Goal: Task Accomplishment & Management: Complete application form

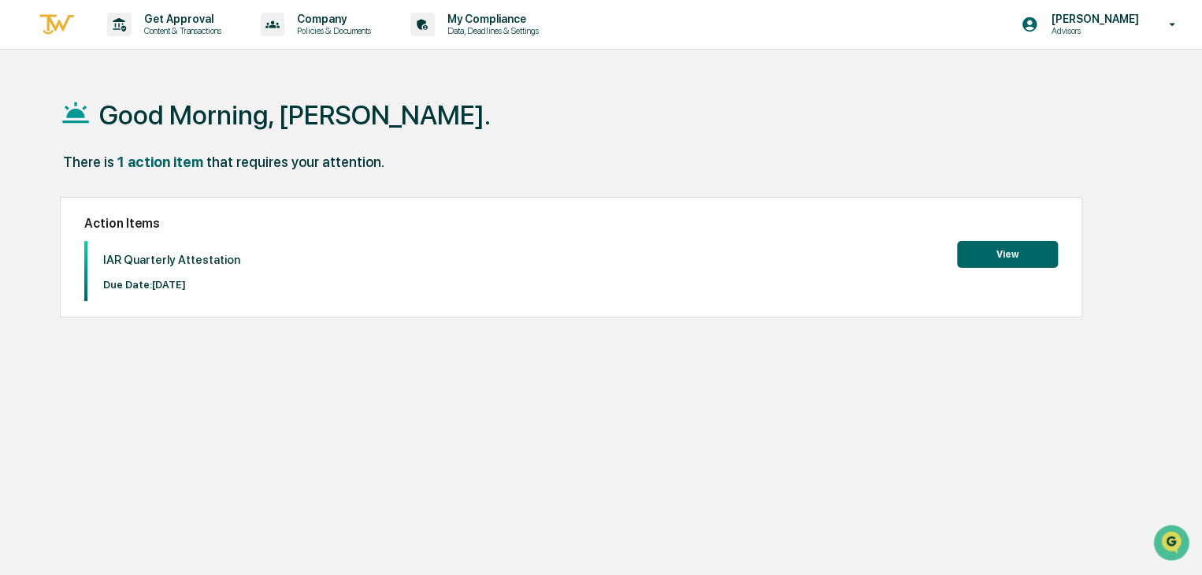
click at [1004, 261] on button "View" at bounding box center [1007, 254] width 101 height 27
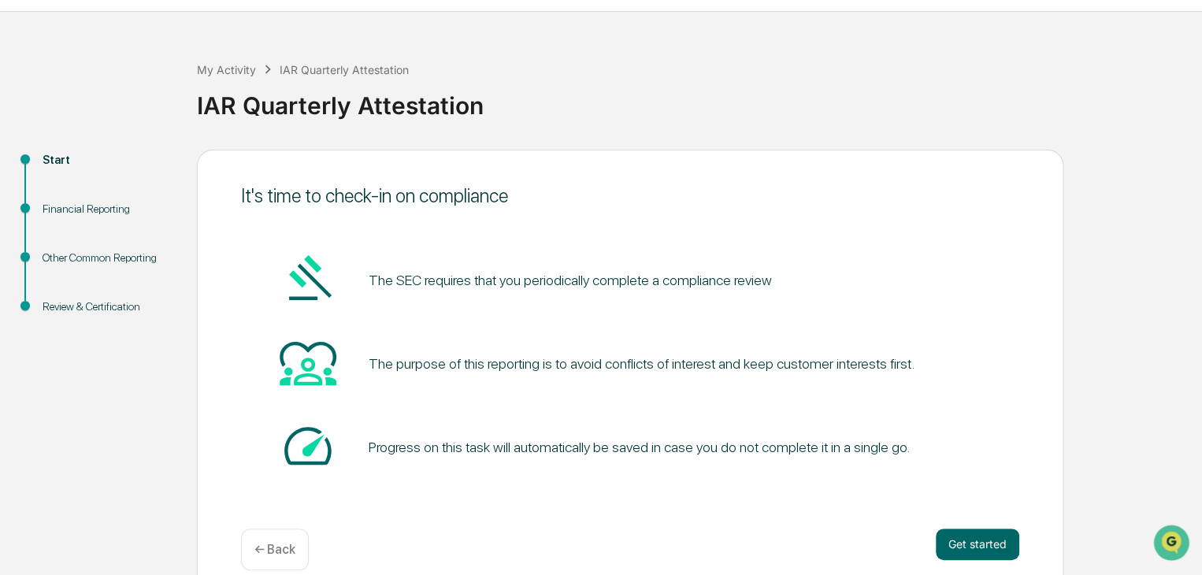
scroll to position [59, 0]
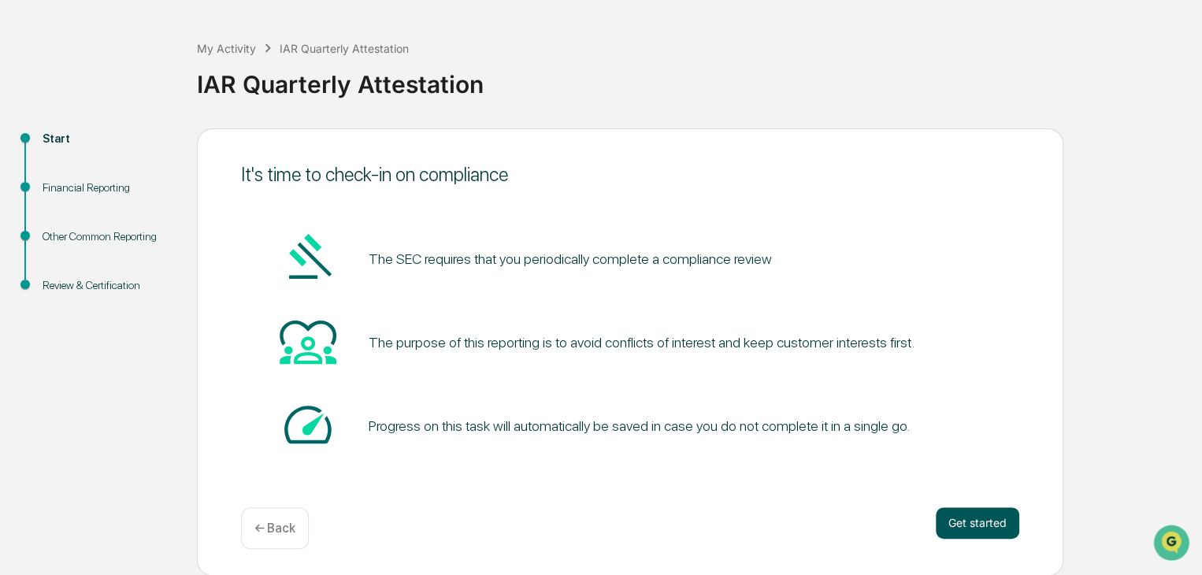
click at [974, 521] on button "Get started" at bounding box center [978, 523] width 84 height 32
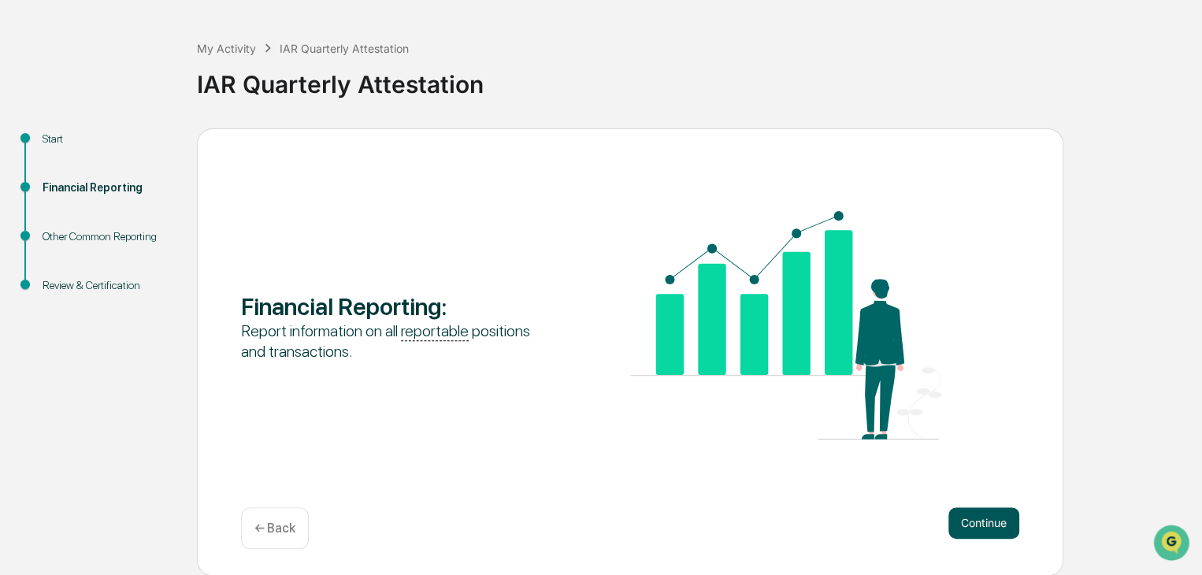
click at [981, 527] on button "Continue" at bounding box center [984, 523] width 71 height 32
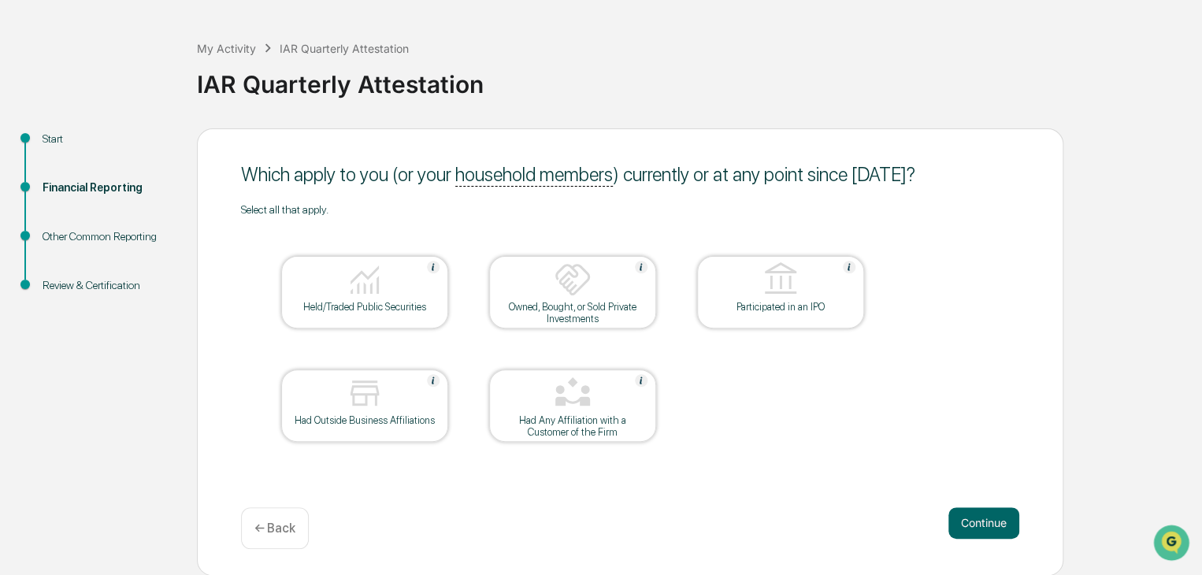
click at [361, 307] on div "Held/Traded Public Securities" at bounding box center [365, 307] width 142 height 12
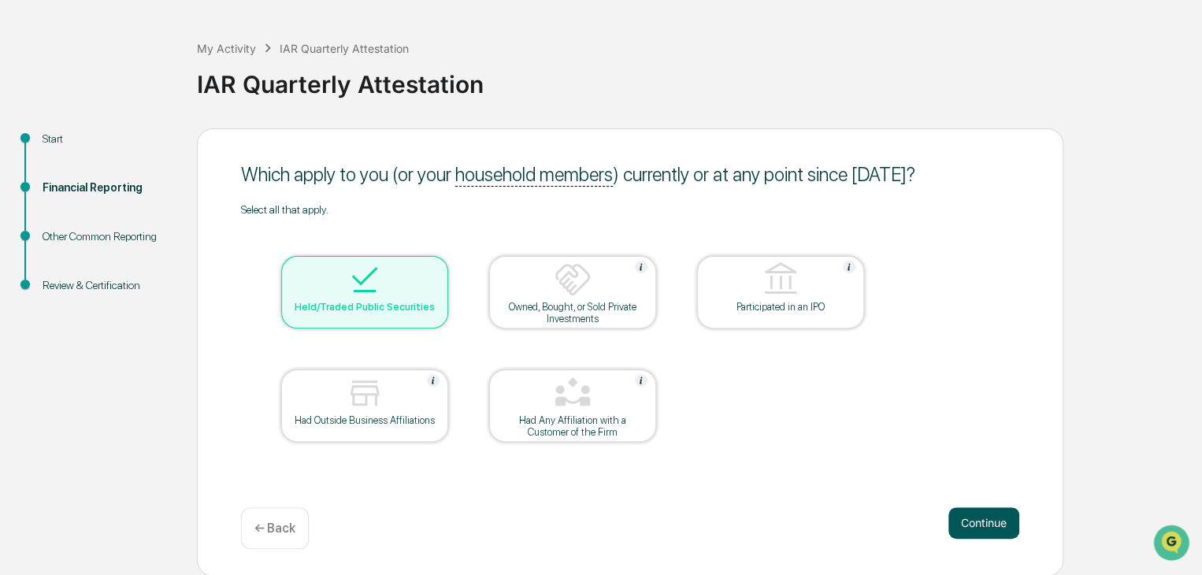
click at [980, 522] on button "Continue" at bounding box center [984, 523] width 71 height 32
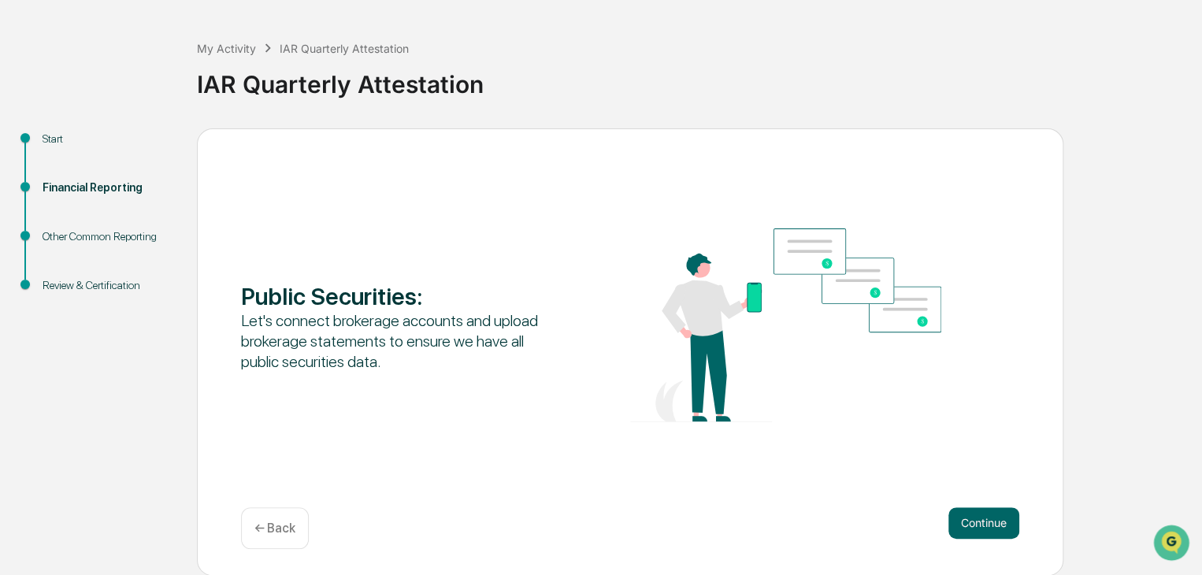
click at [980, 522] on button "Continue" at bounding box center [984, 523] width 71 height 32
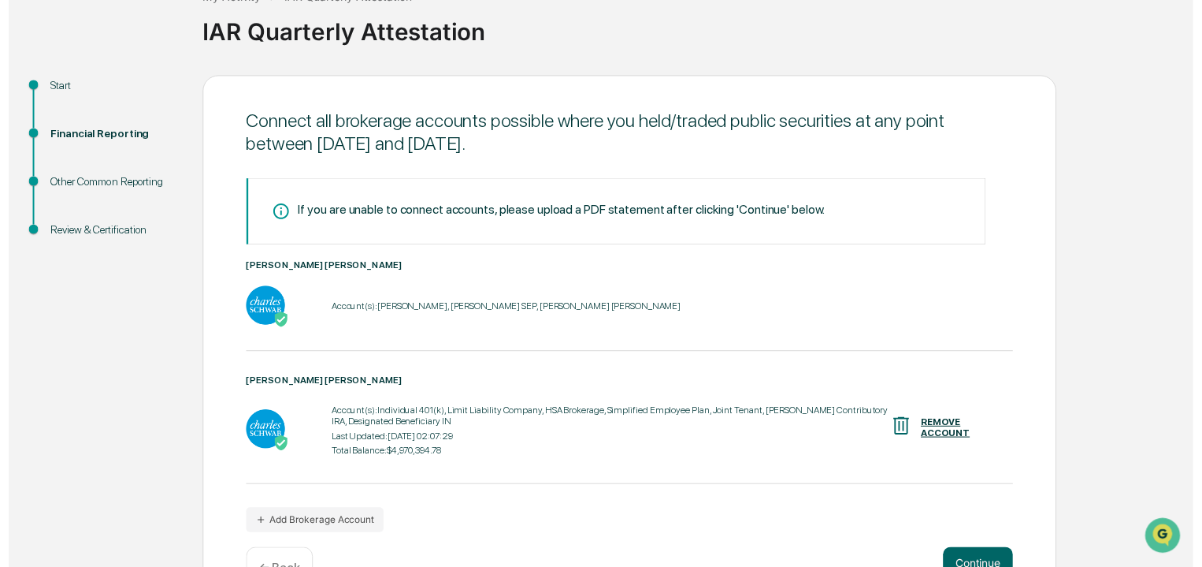
scroll to position [161, 0]
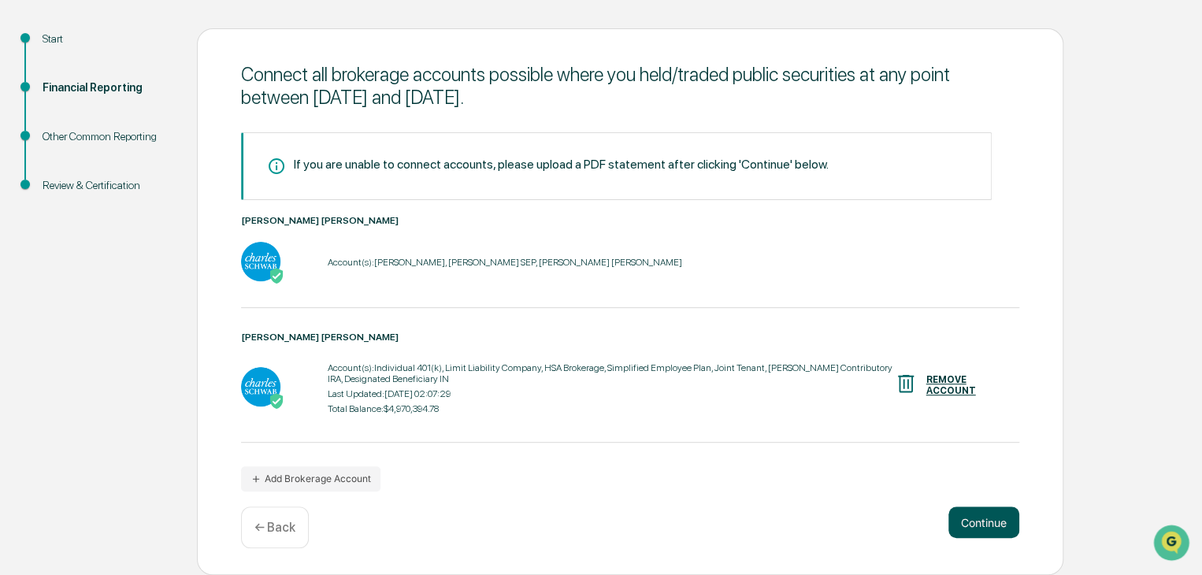
click at [982, 522] on button "Continue" at bounding box center [984, 523] width 71 height 32
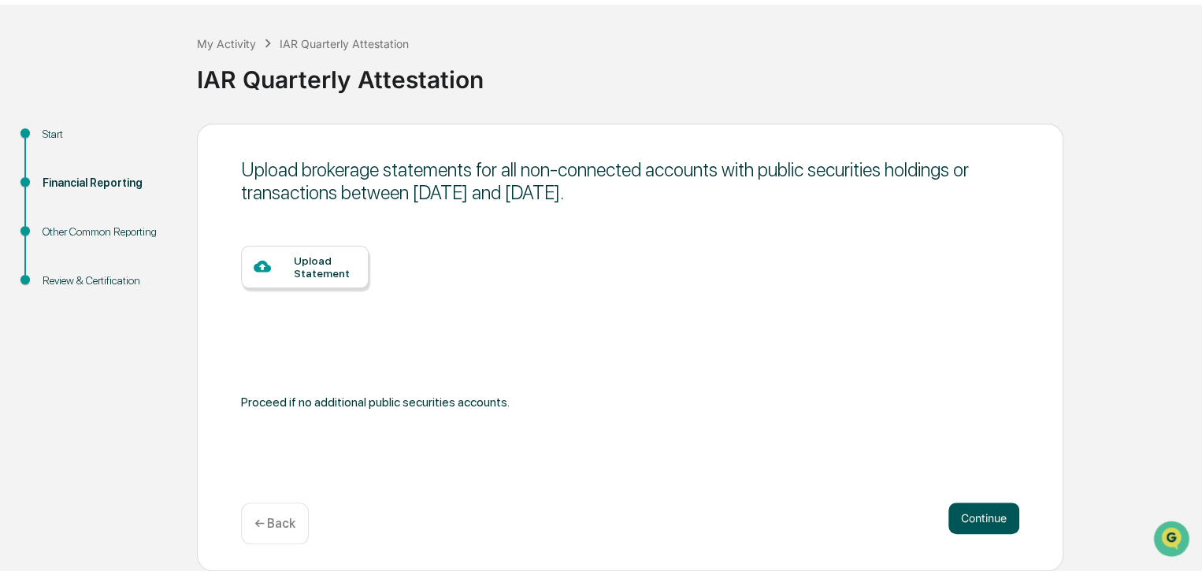
scroll to position [59, 0]
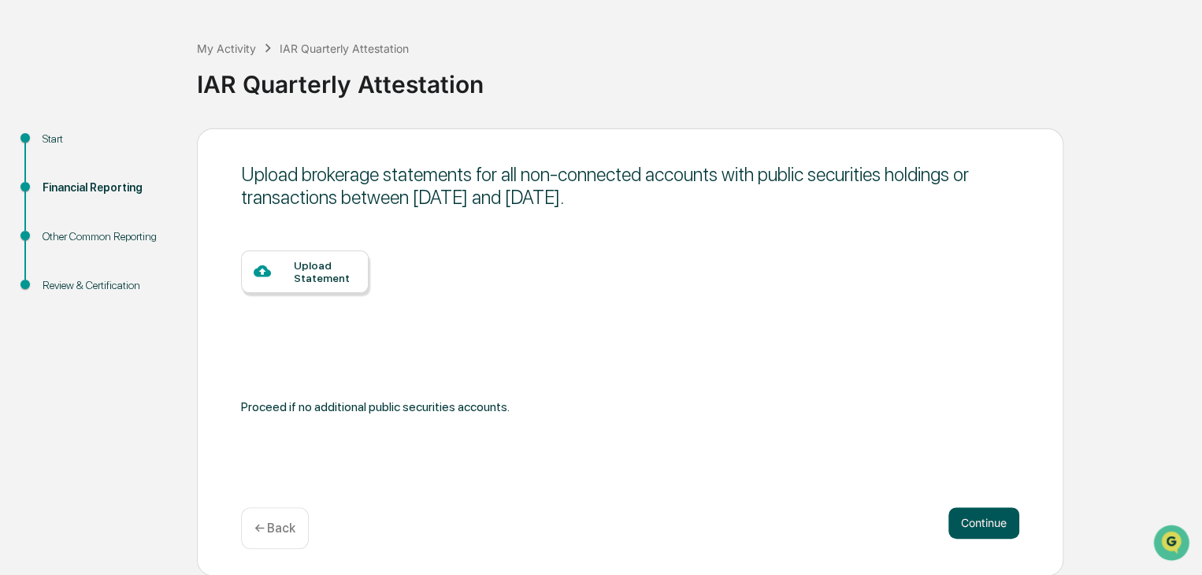
click at [982, 524] on button "Continue" at bounding box center [984, 523] width 71 height 32
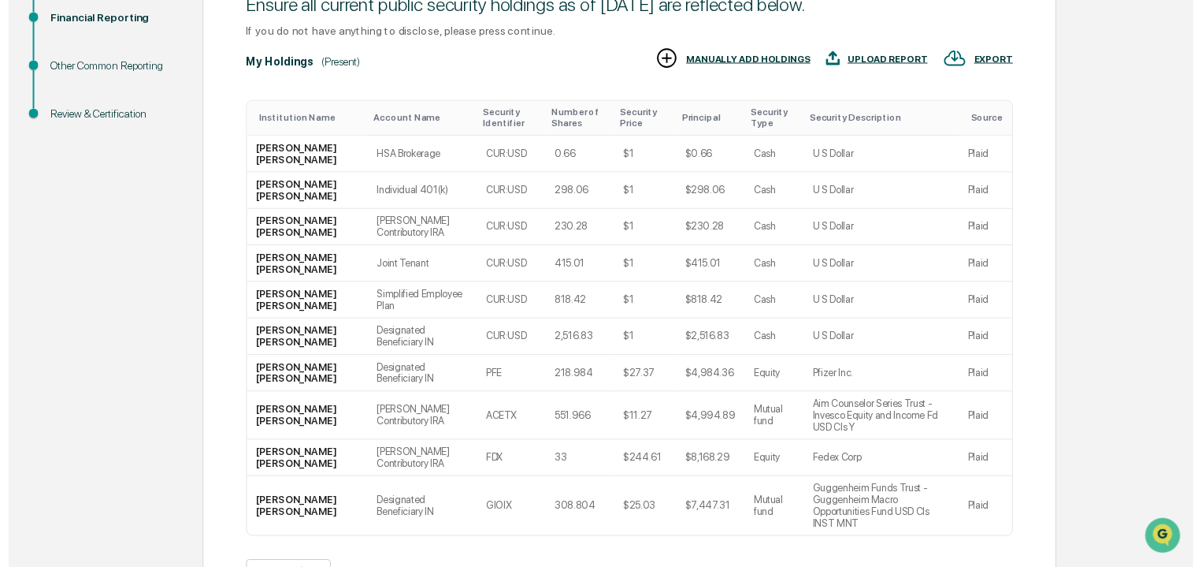
scroll to position [300, 0]
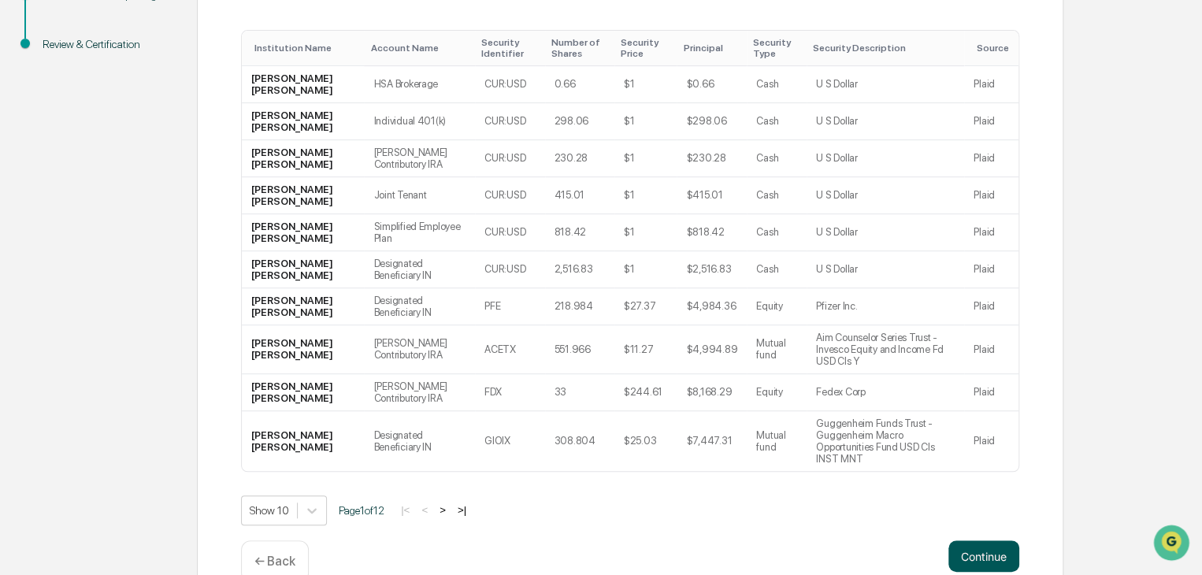
click at [982, 541] on button "Continue" at bounding box center [984, 557] width 71 height 32
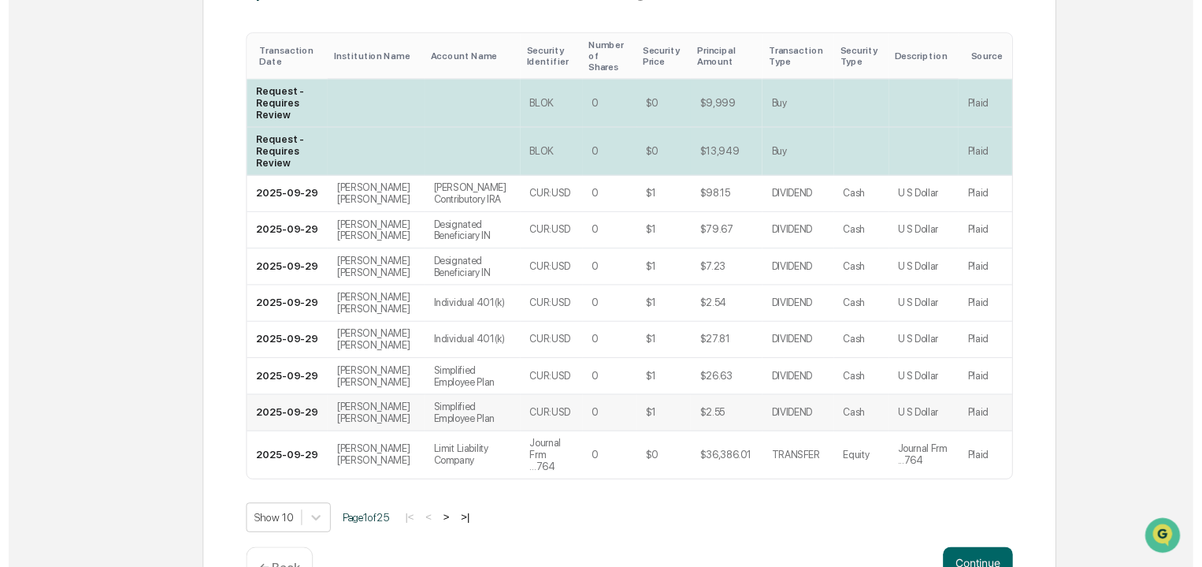
scroll to position [406, 0]
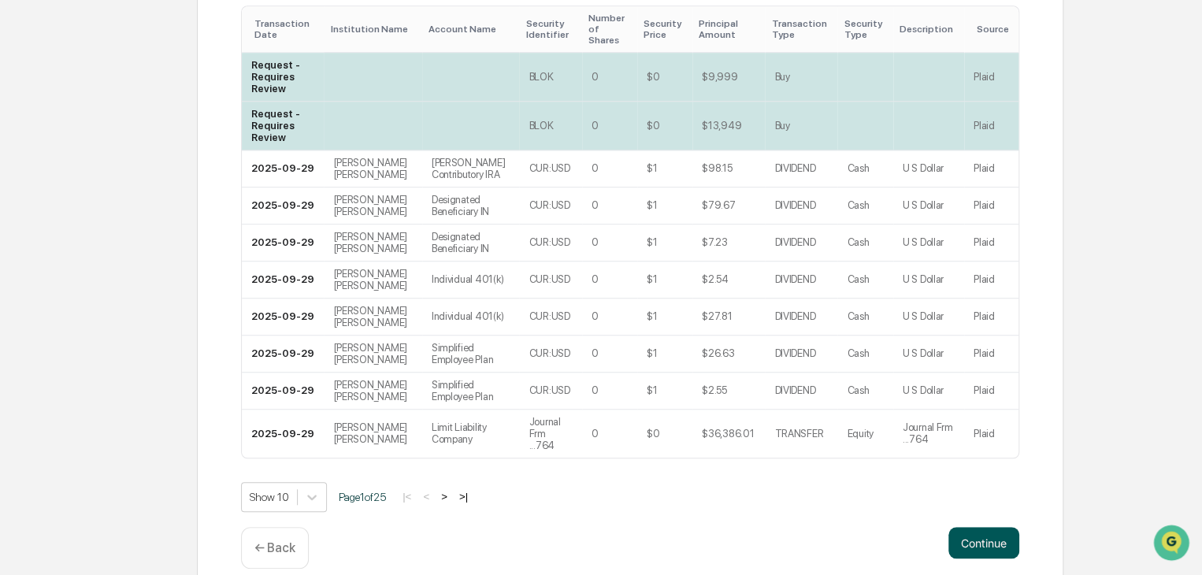
click at [971, 527] on button "Continue" at bounding box center [984, 543] width 71 height 32
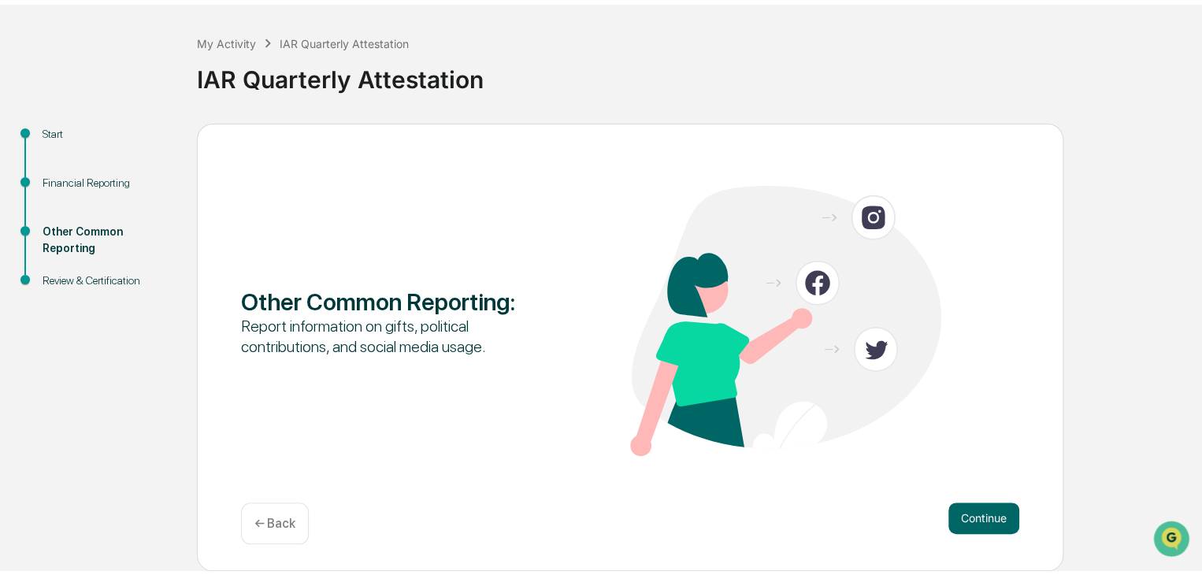
scroll to position [59, 0]
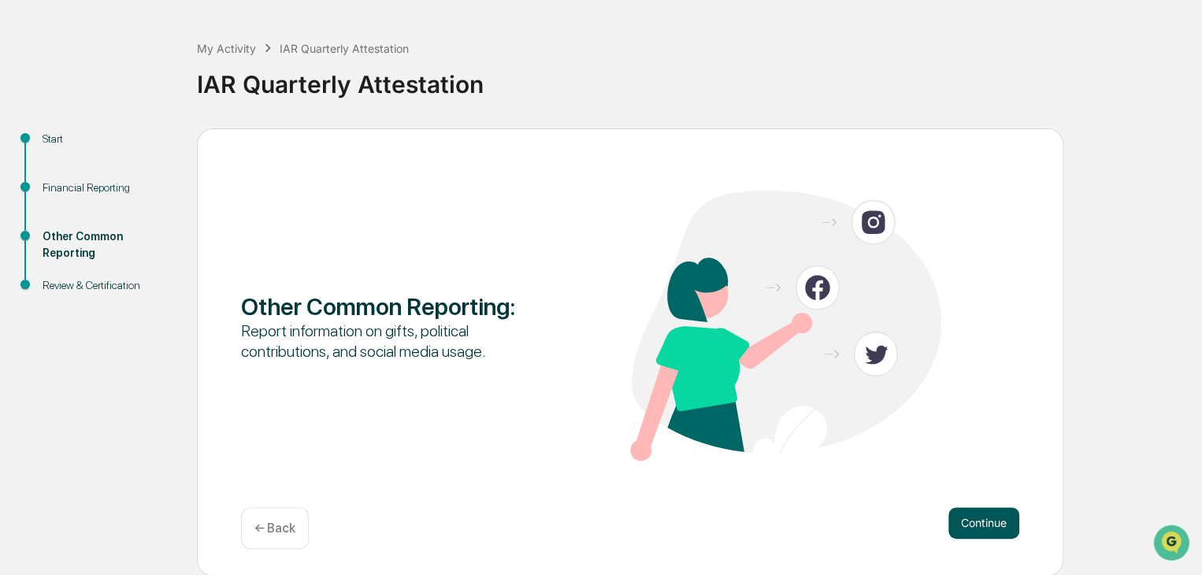
click at [971, 522] on button "Continue" at bounding box center [984, 523] width 71 height 32
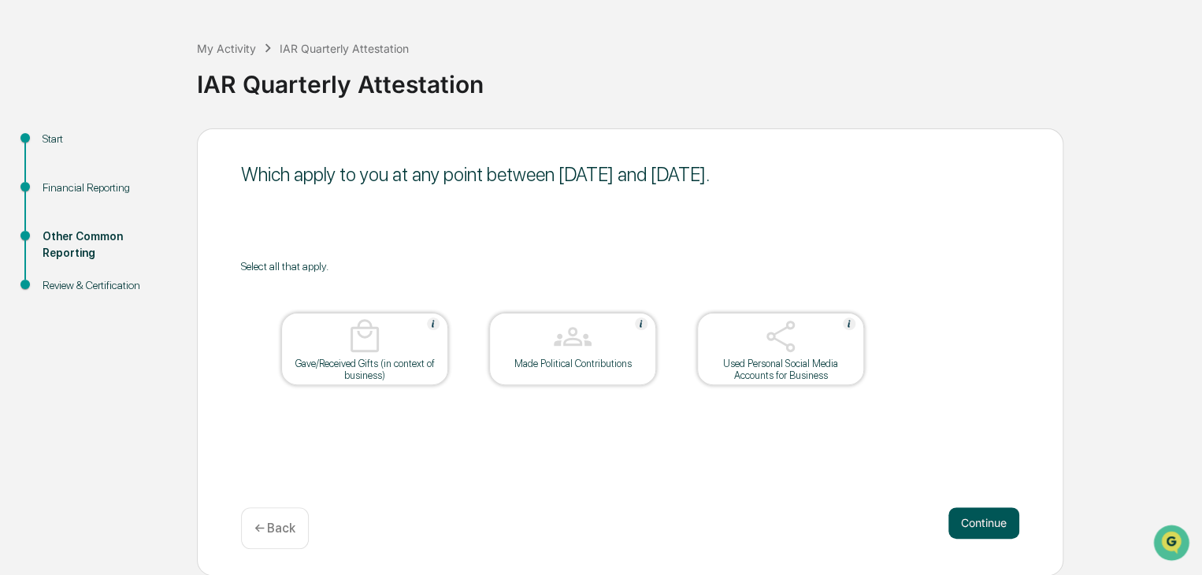
click at [973, 523] on button "Continue" at bounding box center [984, 523] width 71 height 32
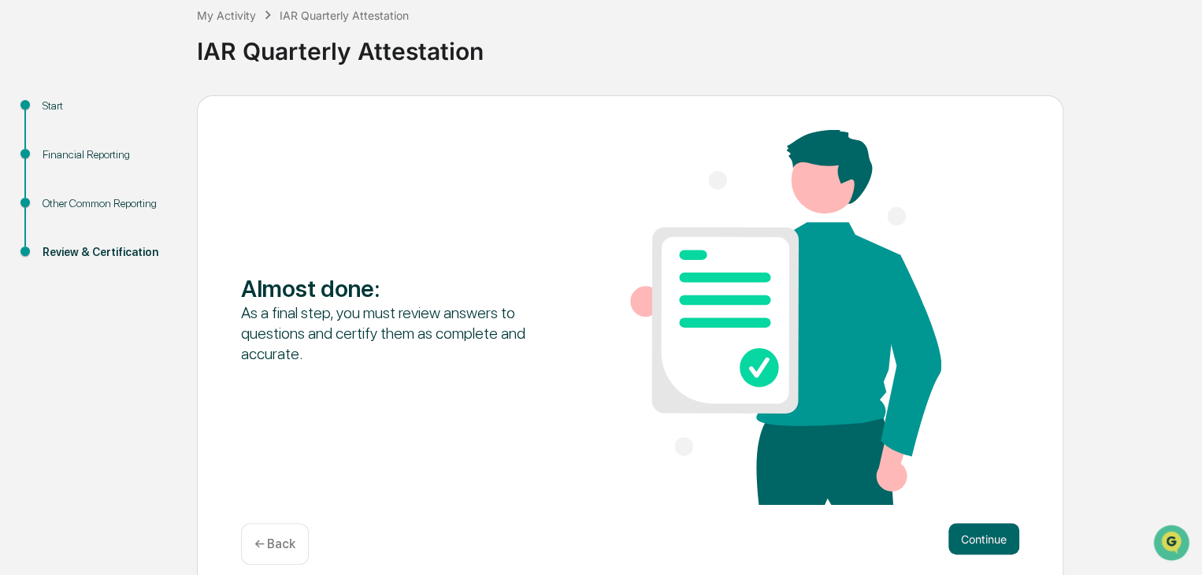
scroll to position [109, 0]
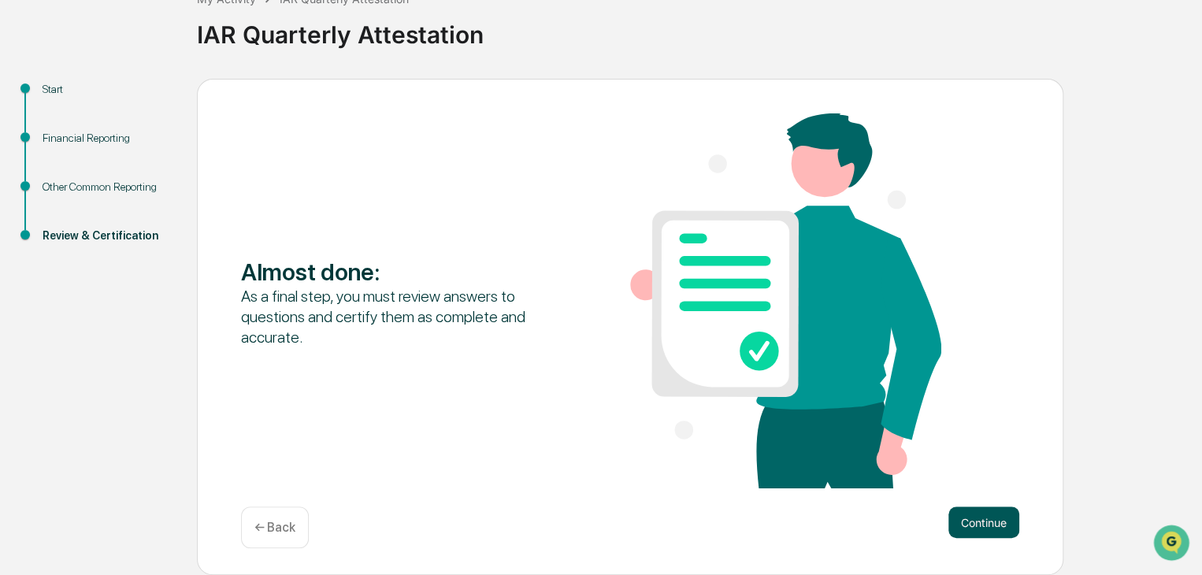
click at [972, 518] on button "Continue" at bounding box center [984, 523] width 71 height 32
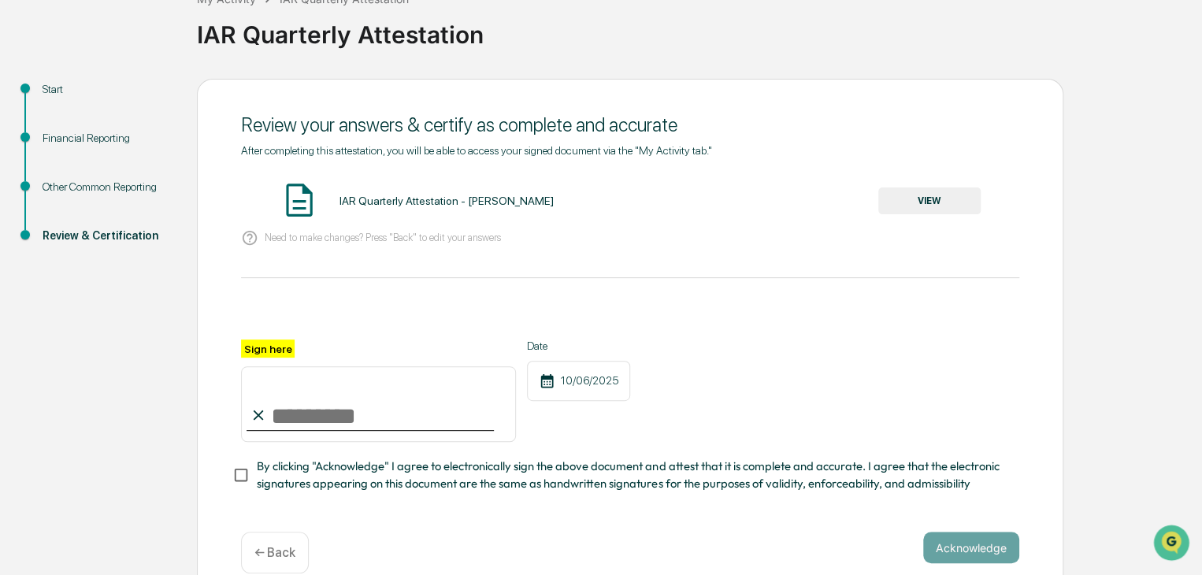
click at [274, 351] on label "Sign here" at bounding box center [268, 349] width 54 height 18
click at [274, 366] on input "Sign here" at bounding box center [378, 404] width 275 height 76
type input "**********"
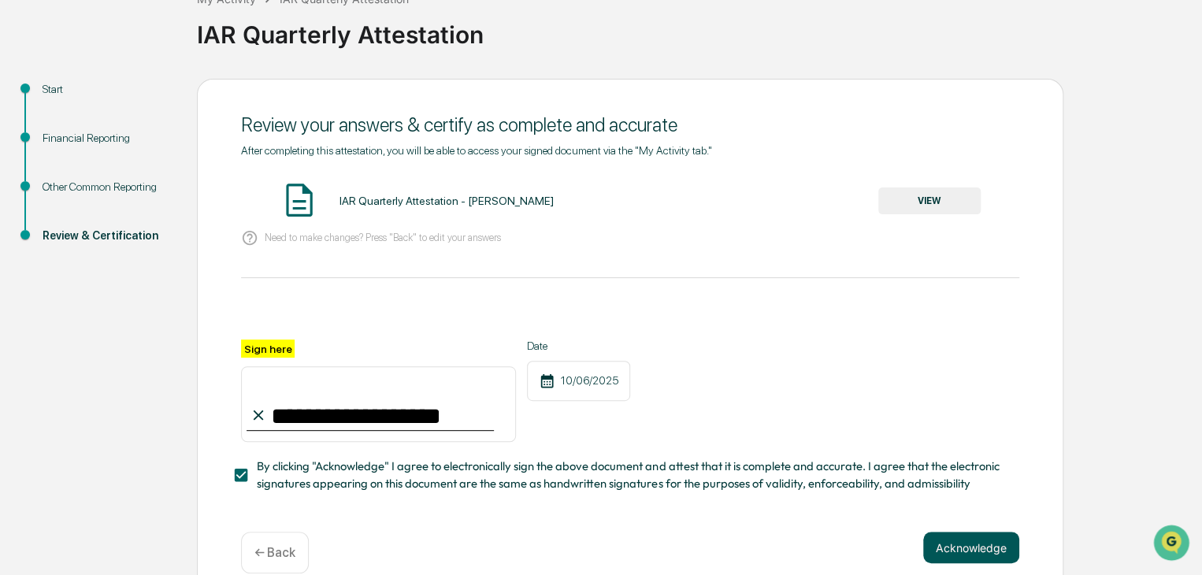
click at [977, 556] on button "Acknowledge" at bounding box center [971, 548] width 96 height 32
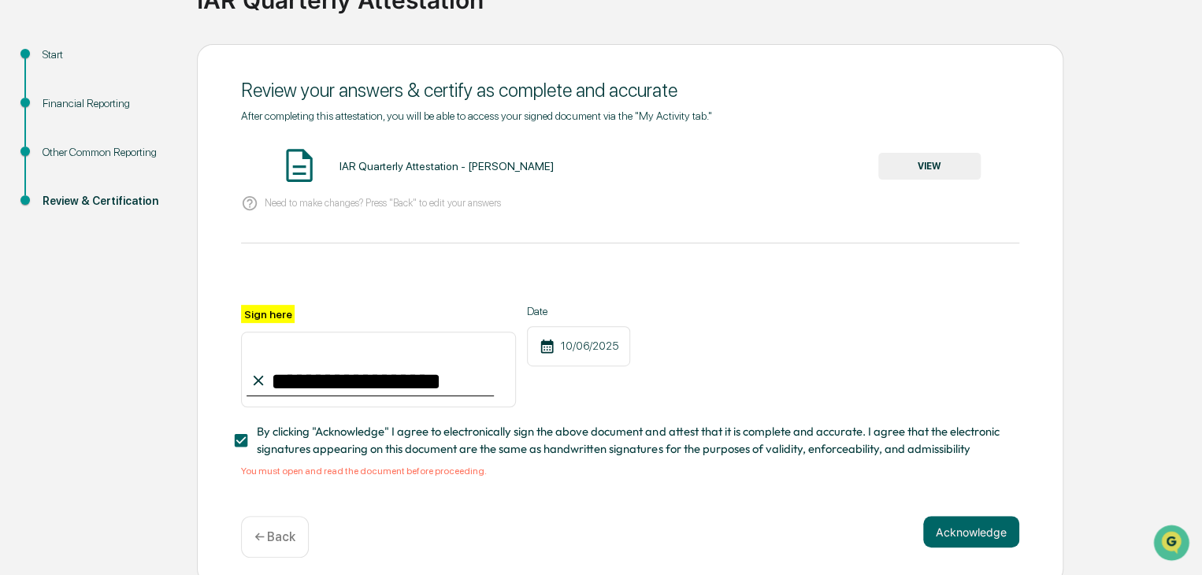
scroll to position [158, 0]
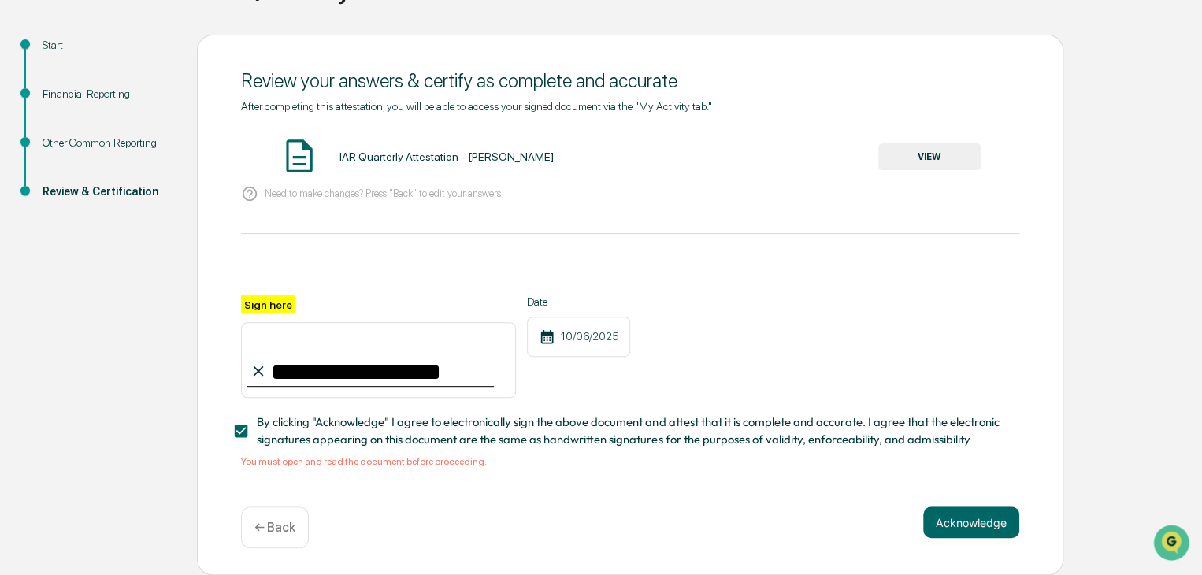
click at [905, 148] on button "VIEW" at bounding box center [930, 156] width 102 height 27
